Goal: Task Accomplishment & Management: Use online tool/utility

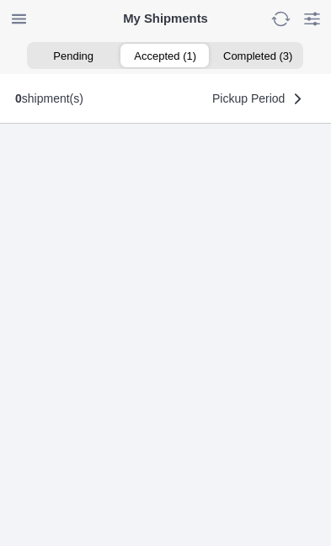
click at [161, 56] on ion-segment-button "Accepted (1)" at bounding box center [165, 56] width 92 height 24
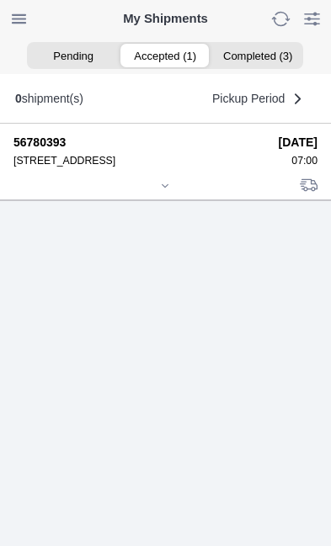
click at [170, 191] on icon at bounding box center [165, 186] width 10 height 10
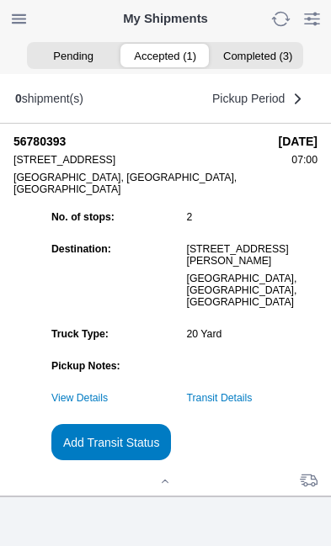
scroll to position [122, 0]
click at [0, 0] on slot "Add Transit Status" at bounding box center [0, 0] width 0 height 0
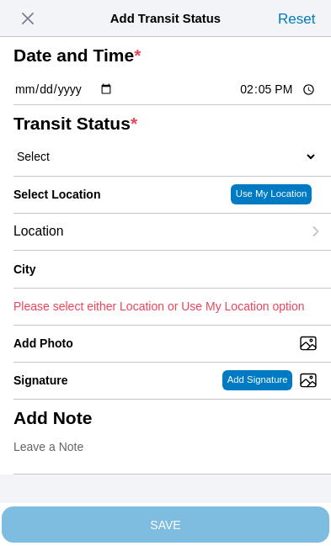
click at [282, 98] on input "14:05" at bounding box center [277, 90] width 79 height 18
type input "07:30"
click at [116, 164] on select "Select Arrive at Drop Off Arrive at Pickup Break Start Break Stop Depart Drop O…" at bounding box center [165, 156] width 304 height 15
select select "DPTPULOC"
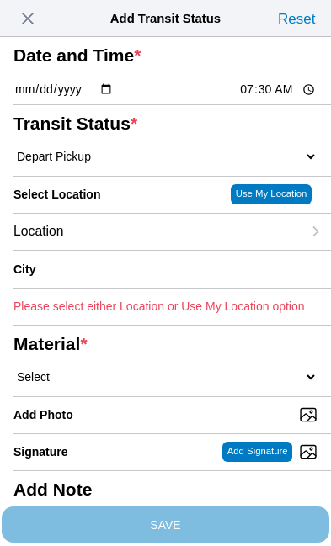
click at [134, 250] on div "Location" at bounding box center [157, 232] width 288 height 36
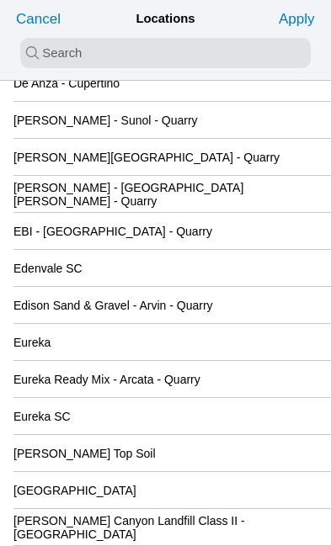
scroll to position [1635, 0]
click at [0, 0] on slot "[GEOGRAPHIC_DATA]" at bounding box center [0, 0] width 0 height 0
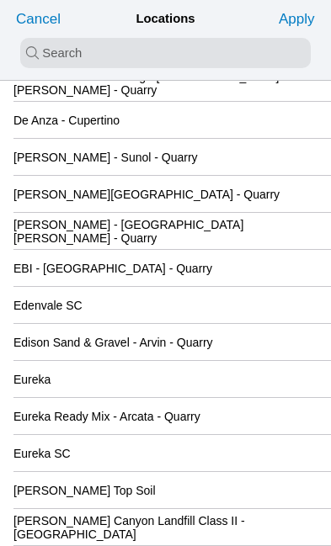
scroll to position [1598, 0]
click at [0, 0] on slot "Apply" at bounding box center [0, 0] width 0 height 0
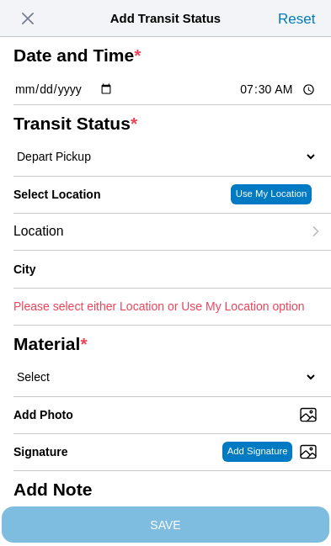
type input "[GEOGRAPHIC_DATA]"
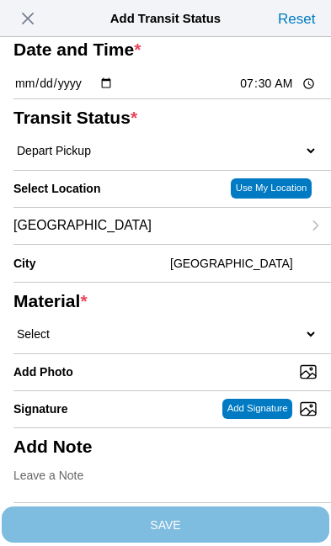
scroll to position [93, 0]
click at [131, 341] on select "Select 1" x 3" Rock 1" x 4" Rock 2" x 4" Rock Asphalt Cold Patch Backfill Spec …" at bounding box center [165, 333] width 304 height 15
select select "708654"
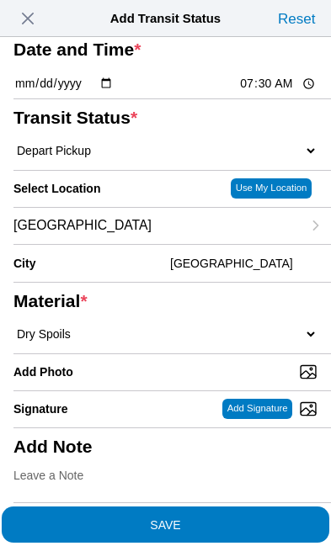
scroll to position [216, 0]
click at [250, 518] on span "SAVE" at bounding box center [165, 524] width 304 height 12
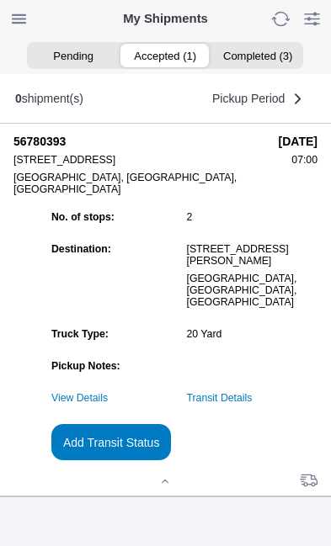
scroll to position [1, 0]
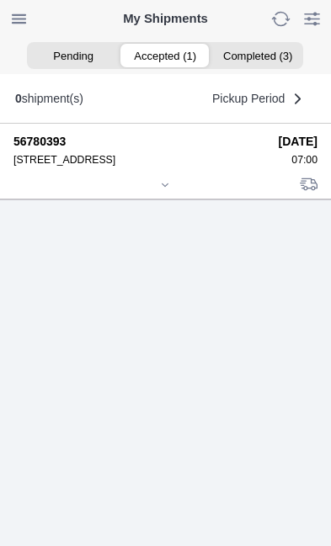
click at [170, 190] on icon at bounding box center [165, 185] width 10 height 10
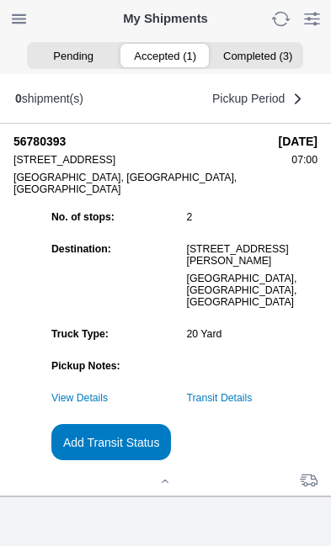
scroll to position [157, 0]
click at [0, 0] on slot "Add Transit Status" at bounding box center [0, 0] width 0 height 0
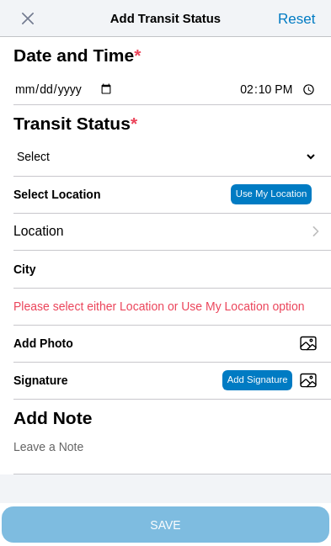
click at [284, 98] on input "14:10" at bounding box center [277, 90] width 79 height 18
type input "11:00"
click at [114, 164] on select "Select Arrive at Drop Off Arrive at Pickup Break Start Break Stop Depart Drop O…" at bounding box center [165, 156] width 304 height 15
select select "DPTDLVLOC"
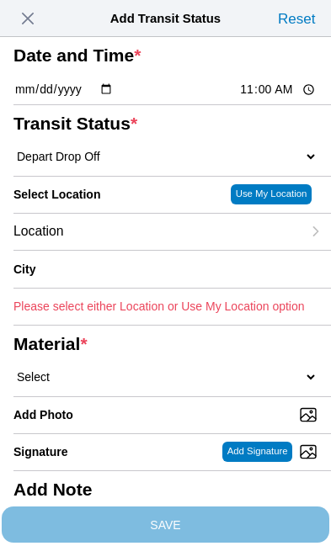
click at [136, 250] on div "Location" at bounding box center [157, 232] width 288 height 36
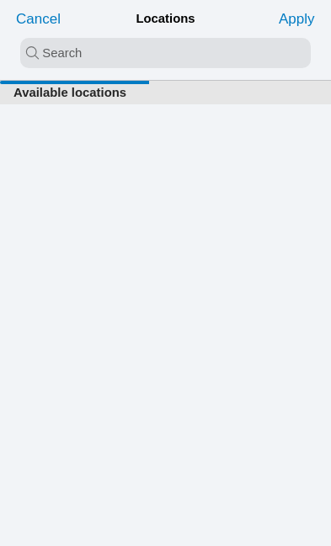
click at [34, 53] on input "search text" at bounding box center [165, 53] width 290 height 30
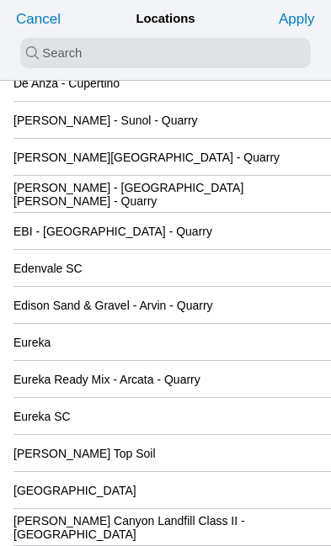
scroll to position [1635, 0]
click at [0, 0] on slot "[GEOGRAPHIC_DATA]" at bounding box center [0, 0] width 0 height 0
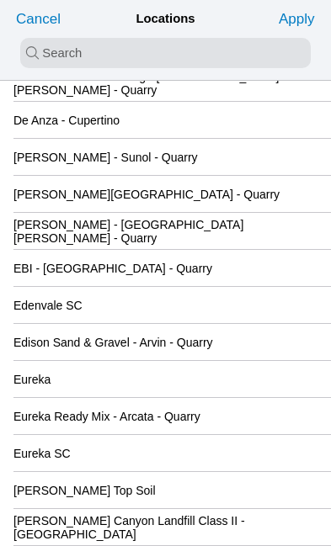
scroll to position [1598, 0]
click at [0, 0] on slot "Apply" at bounding box center [0, 0] width 0 height 0
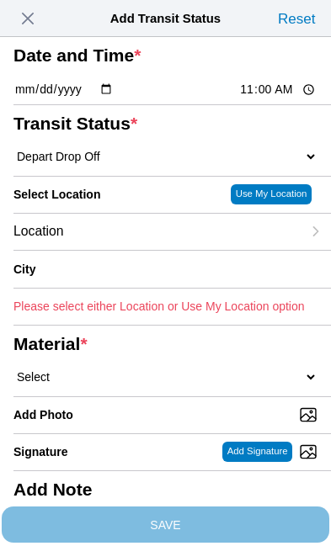
type input "[GEOGRAPHIC_DATA]"
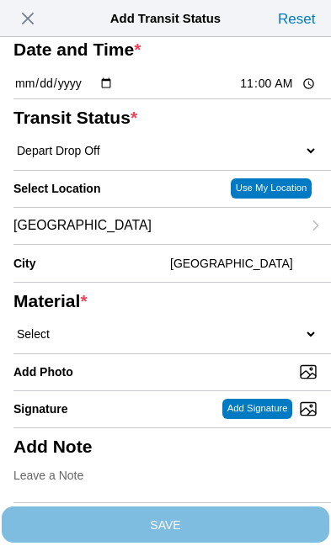
scroll to position [103, 0]
click at [147, 341] on select "Select 1" x 3" Rock 1" x 4" Rock 2" x 4" Rock Asphalt Cold Patch Backfill Spec …" at bounding box center [165, 333] width 304 height 15
select select "708654"
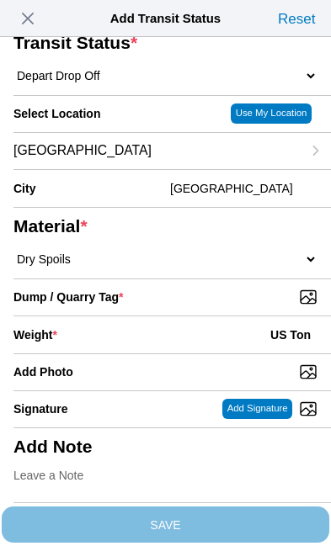
click at [246, 306] on input "Dump / Quarry Tag *" at bounding box center [171, 297] width 317 height 19
type input "C:\fakepath\image.jpg"
click at [120, 353] on div "Weight * US Ton" at bounding box center [165, 334] width 304 height 37
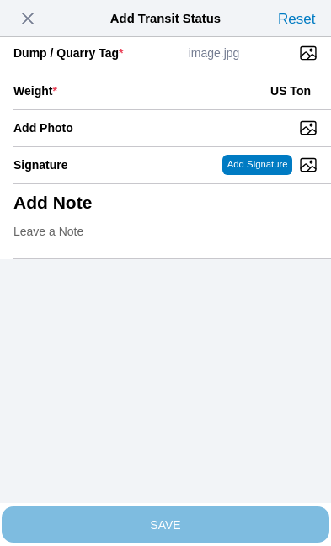
scroll to position [327, 0]
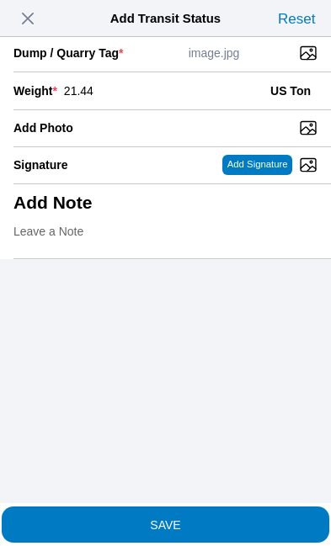
type input "21.44"
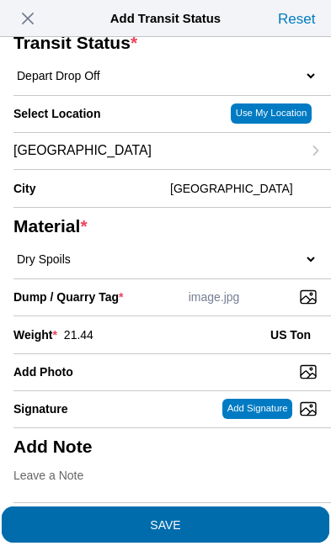
click at [229, 518] on span "SAVE" at bounding box center [165, 524] width 304 height 12
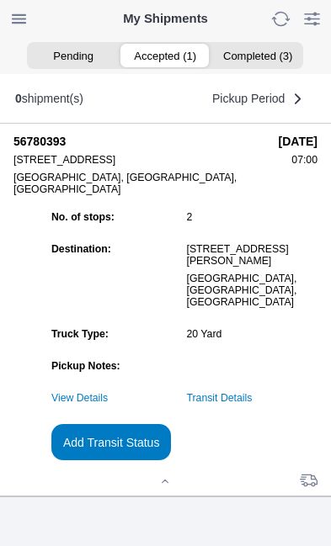
scroll to position [1, 0]
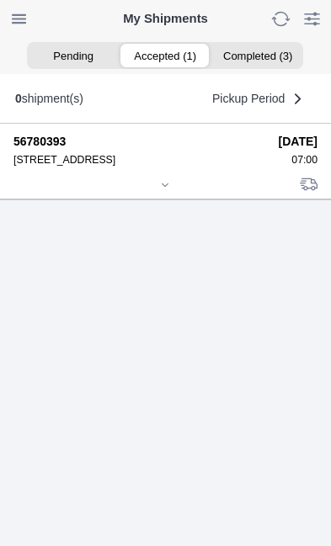
click at [171, 193] on div at bounding box center [165, 186] width 304 height 13
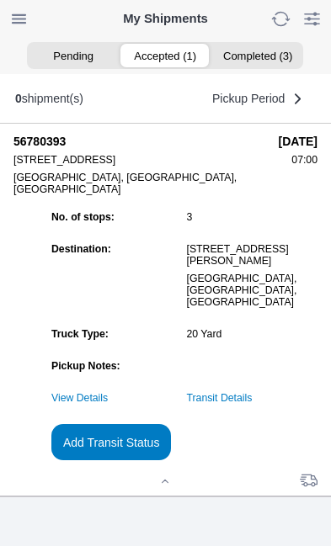
scroll to position [173, 0]
click at [252, 404] on link "Transit Details" at bounding box center [220, 398] width 66 height 12
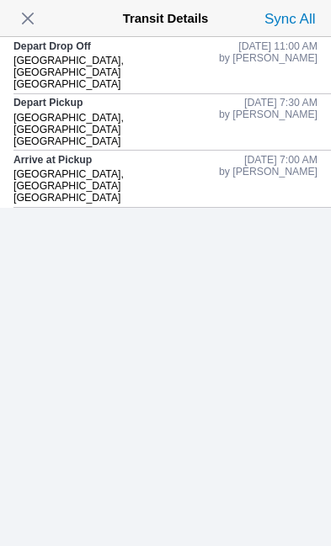
click at [36, 19] on span "button" at bounding box center [28, 19] width 24 height 24
